Goal: Task Accomplishment & Management: Manage account settings

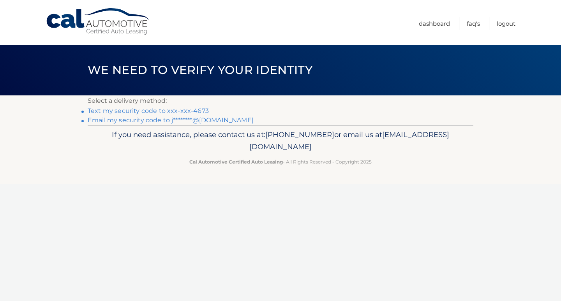
click at [145, 111] on link "Text my security code to xxx-xxx-4673" at bounding box center [148, 110] width 121 height 7
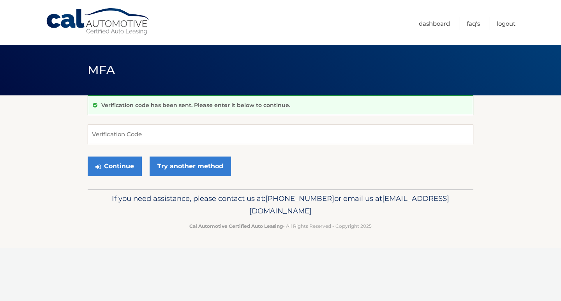
click at [150, 134] on input "Verification Code" at bounding box center [281, 134] width 386 height 19
type input "920702"
click at [125, 163] on button "Continue" at bounding box center [115, 166] width 54 height 19
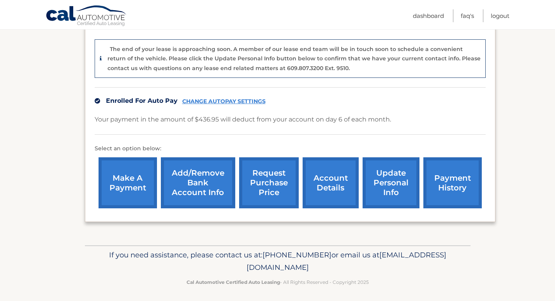
scroll to position [190, 0]
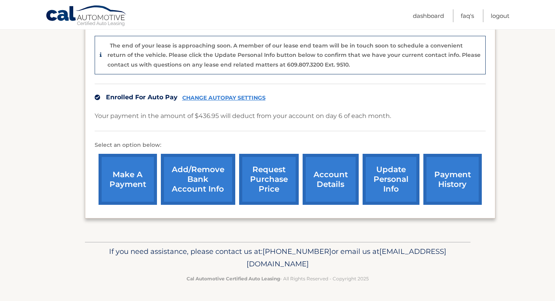
click at [332, 174] on link "account details" at bounding box center [331, 179] width 56 height 51
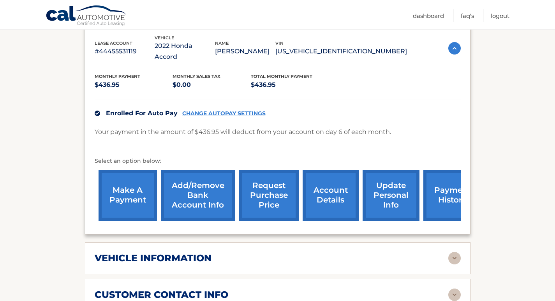
scroll to position [158, 0]
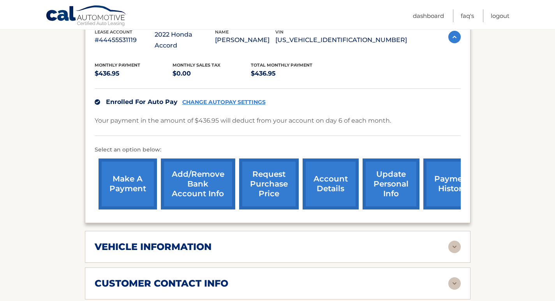
click at [264, 169] on link "request purchase price" at bounding box center [269, 184] width 60 height 51
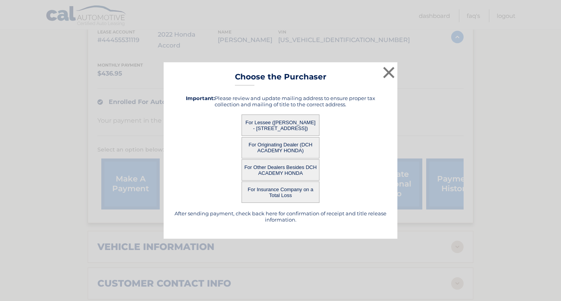
click at [278, 124] on button "For Lessee (JOHN CECERE - 761 W Fingerboard Rd, , Staten Island, NY 10305)" at bounding box center [280, 125] width 78 height 21
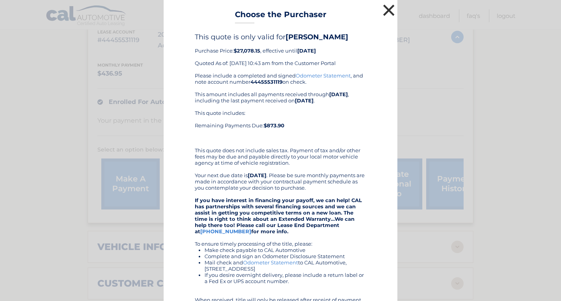
click at [383, 9] on button "×" at bounding box center [389, 10] width 16 height 16
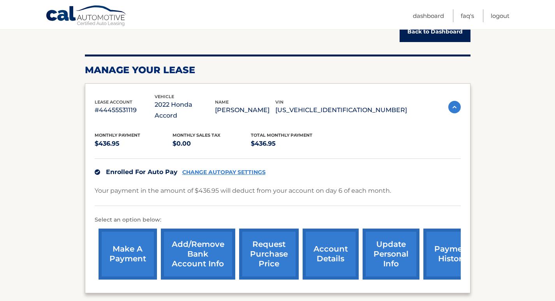
scroll to position [74, 0]
